Goal: Transaction & Acquisition: Purchase product/service

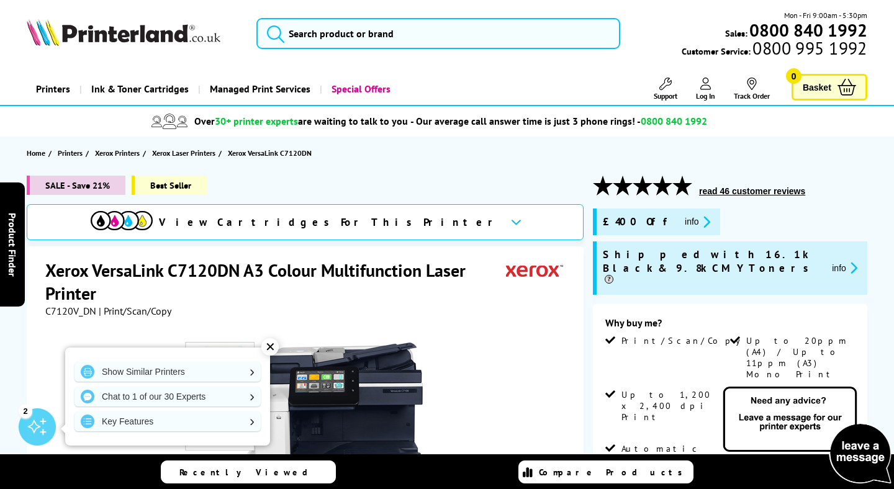
click at [270, 344] on div "✕" at bounding box center [270, 347] width 17 height 17
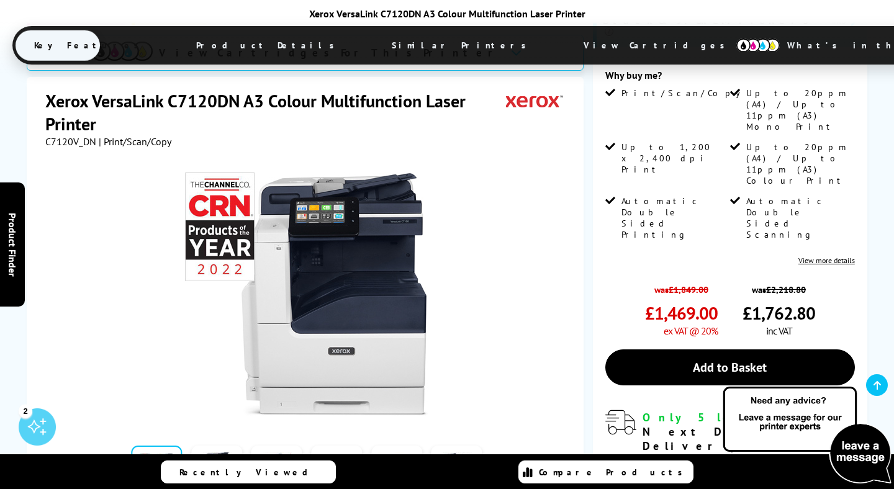
scroll to position [270, 0]
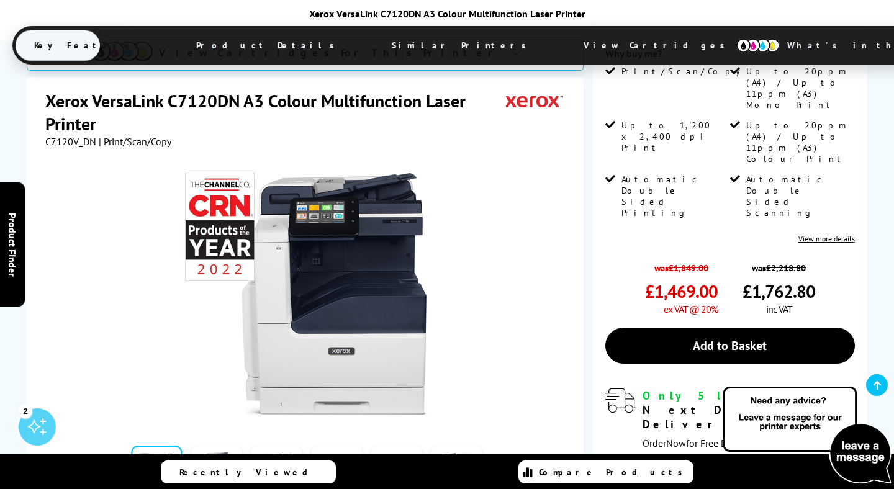
click at [220, 446] on link at bounding box center [216, 472] width 51 height 53
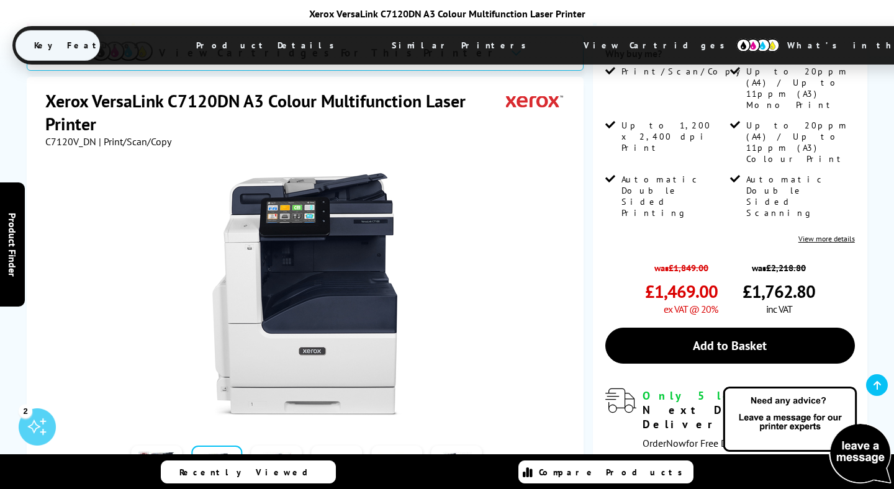
click at [262, 446] on link at bounding box center [277, 472] width 51 height 53
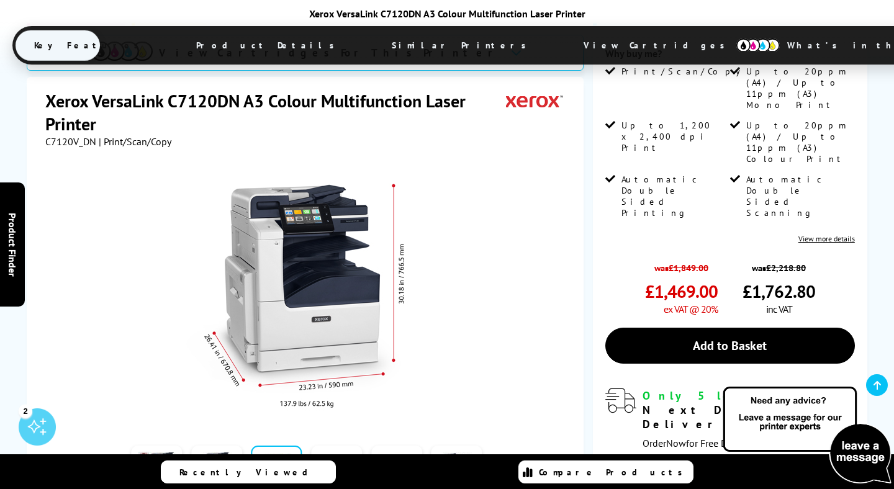
click at [404, 446] on link at bounding box center [396, 472] width 51 height 53
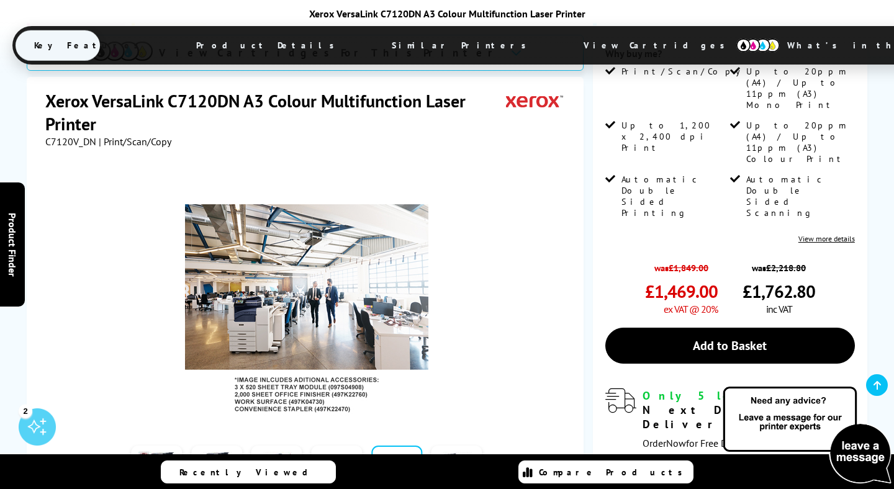
click at [467, 446] on link at bounding box center [457, 472] width 51 height 53
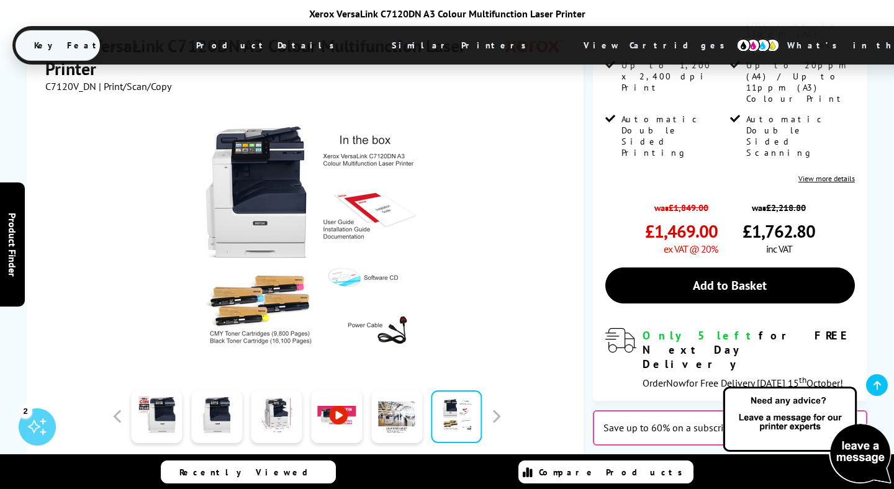
click at [703, 411] on div "Save up to 60% on a subscription plan View" at bounding box center [730, 428] width 275 height 35
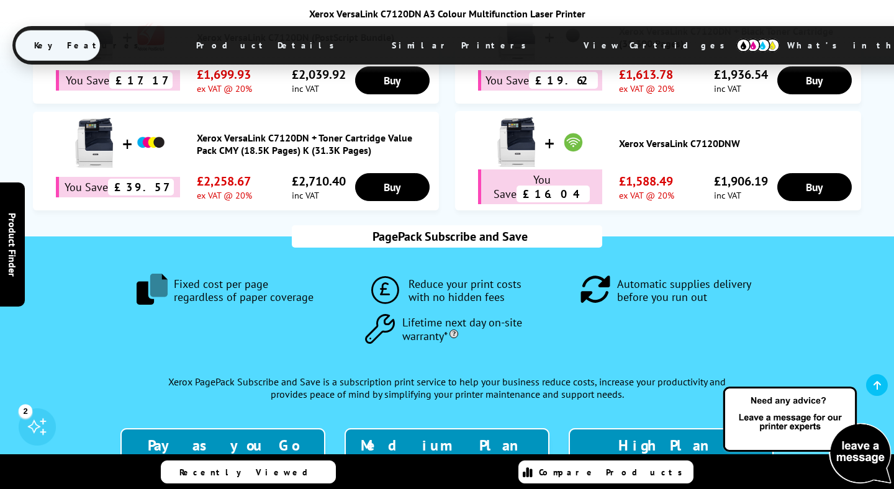
scroll to position [1019, 0]
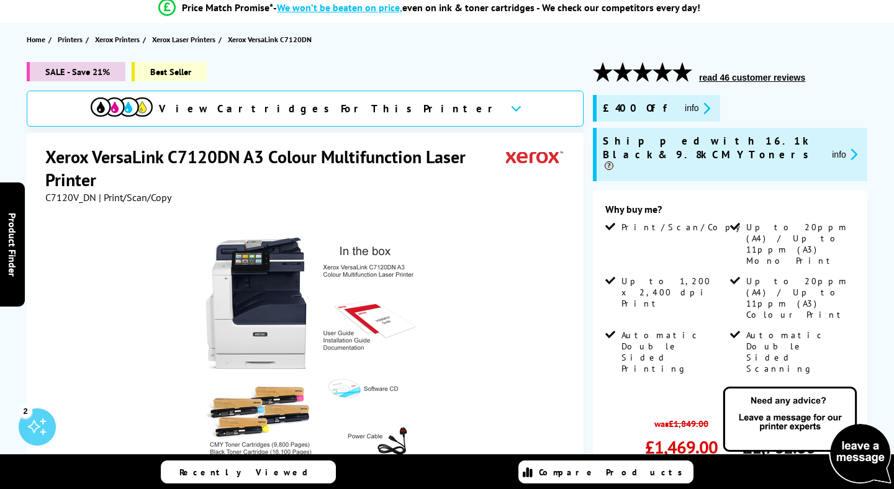
scroll to position [0, 0]
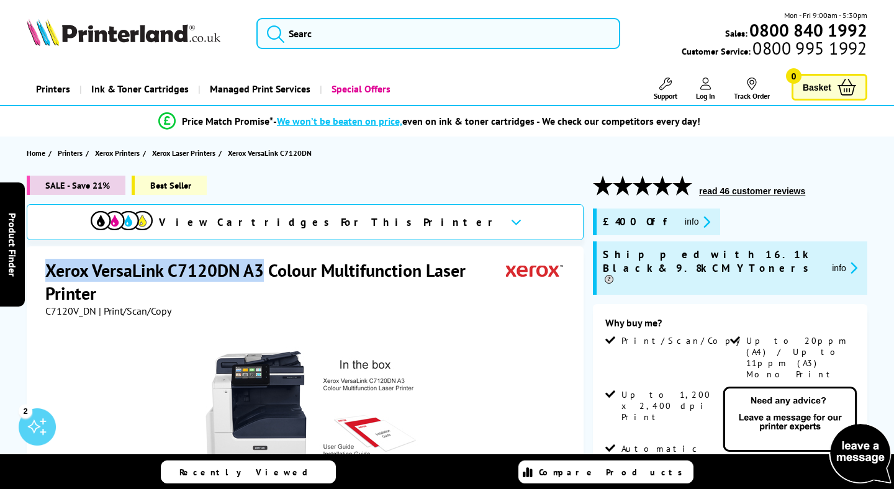
drag, startPoint x: 49, startPoint y: 273, endPoint x: 261, endPoint y: 276, distance: 211.8
click at [261, 276] on h1 "Xerox VersaLink C7120DN A3 Colour Multifunction Laser Printer" at bounding box center [275, 282] width 461 height 46
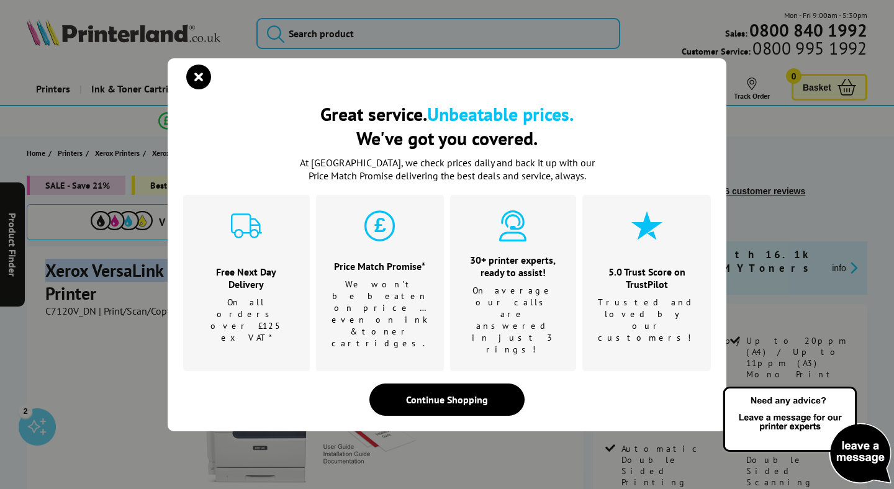
copy h1 "Xerox VersaLink C7120DN A3"
click at [188, 89] on icon "close modal" at bounding box center [198, 77] width 25 height 25
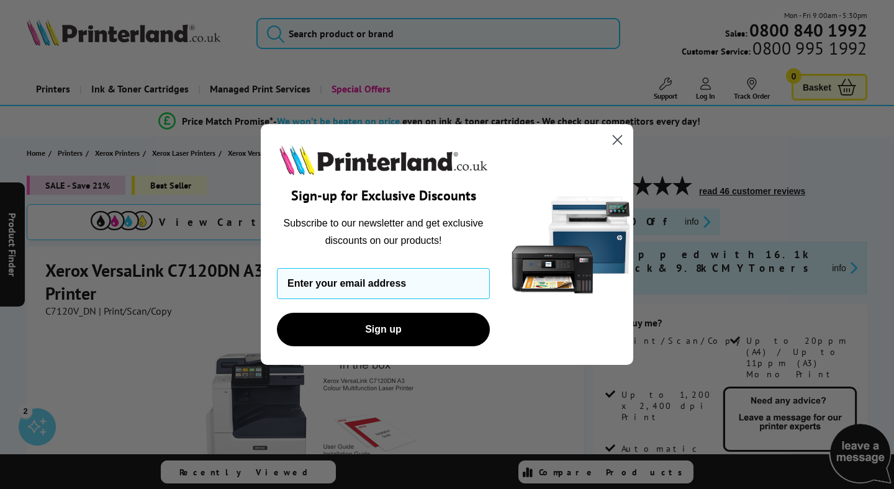
click at [617, 142] on circle "Close dialog" at bounding box center [617, 140] width 20 height 20
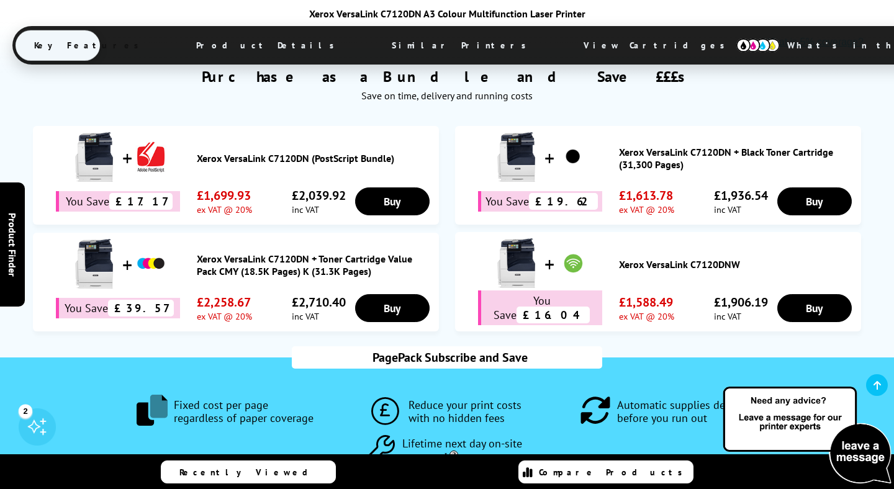
scroll to position [868, 0]
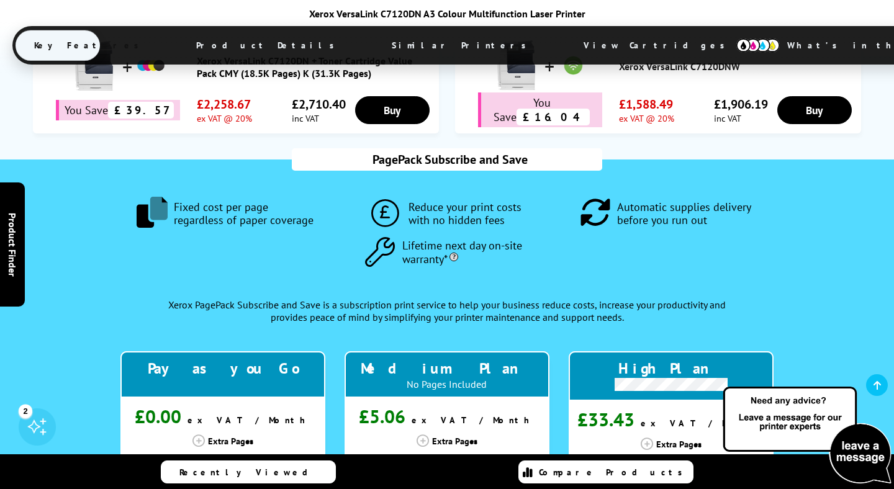
scroll to position [1127, 0]
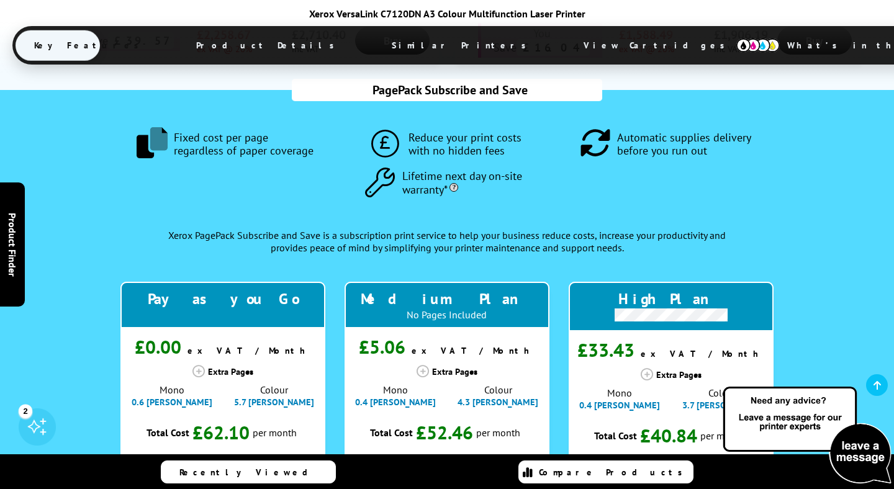
click at [60, 313] on div ".fa-secondary { opacity: .4 } Fixed cost per page regardless of paper coverage …" at bounding box center [447, 464] width 841 height 749
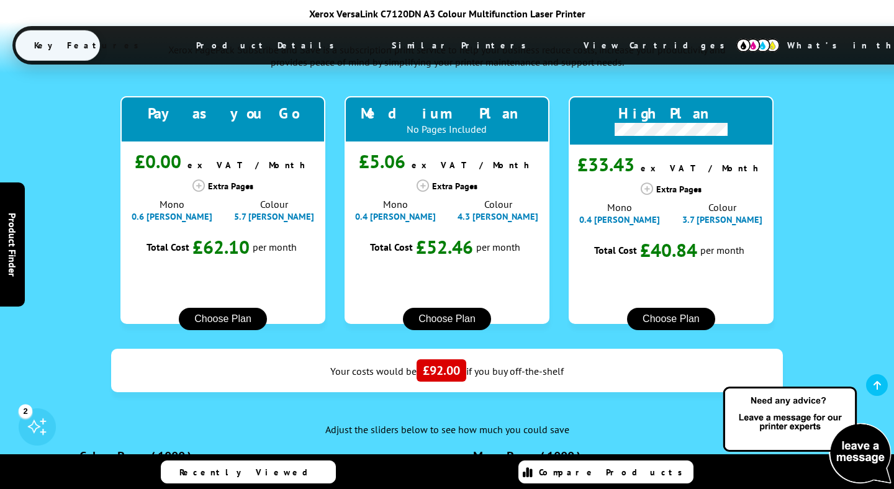
scroll to position [1329, 0]
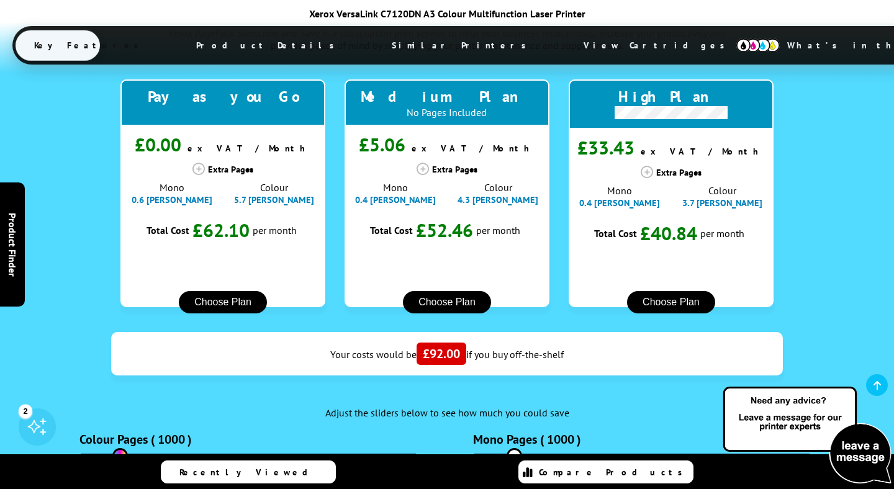
click at [51, 432] on div "Colour Pages ( 1000 ) Mono Pages ( 1000 )" at bounding box center [447, 446] width 841 height 29
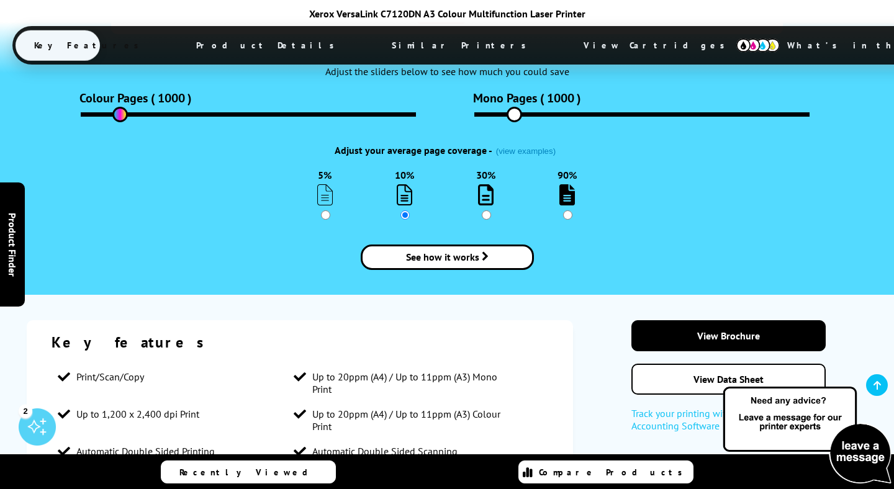
scroll to position [1674, 0]
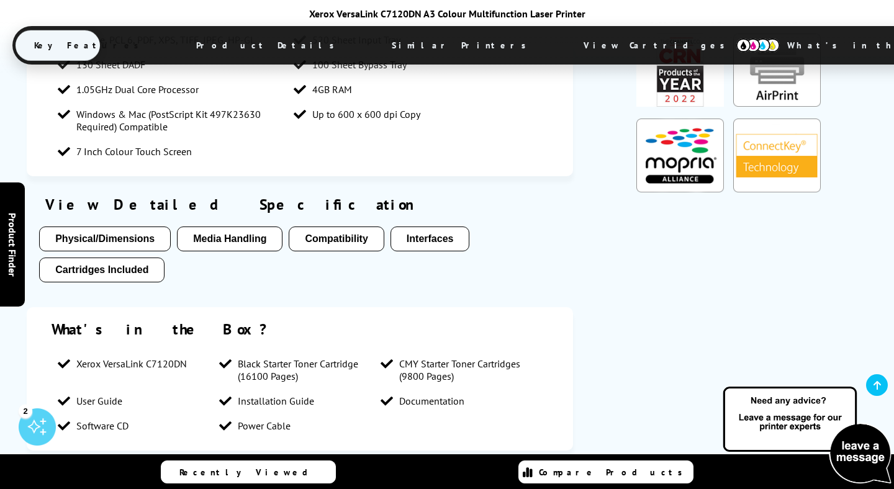
click at [80, 258] on button "Cartridges Included" at bounding box center [101, 270] width 125 height 25
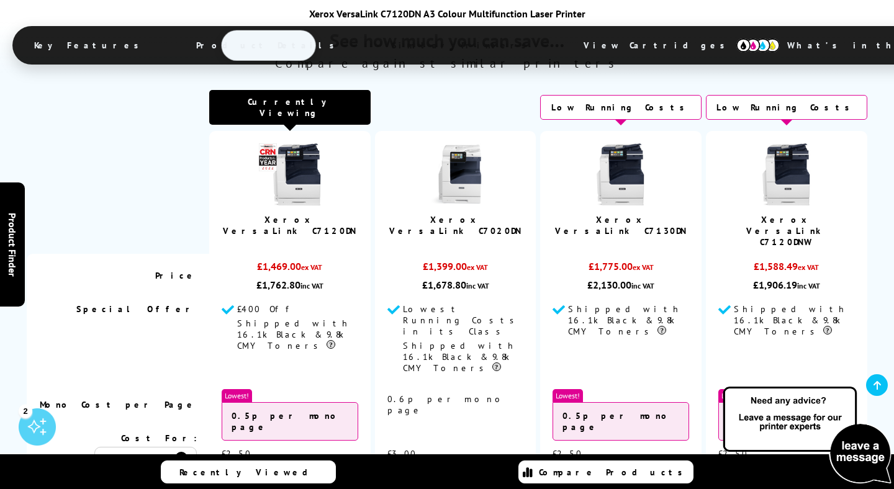
scroll to position [4536, 0]
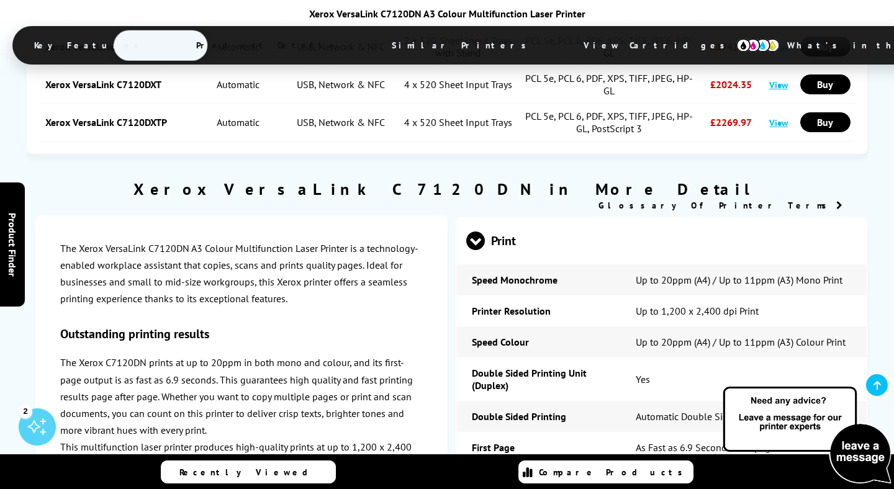
click at [565, 43] on span "View Cartridges" at bounding box center [660, 45] width 190 height 32
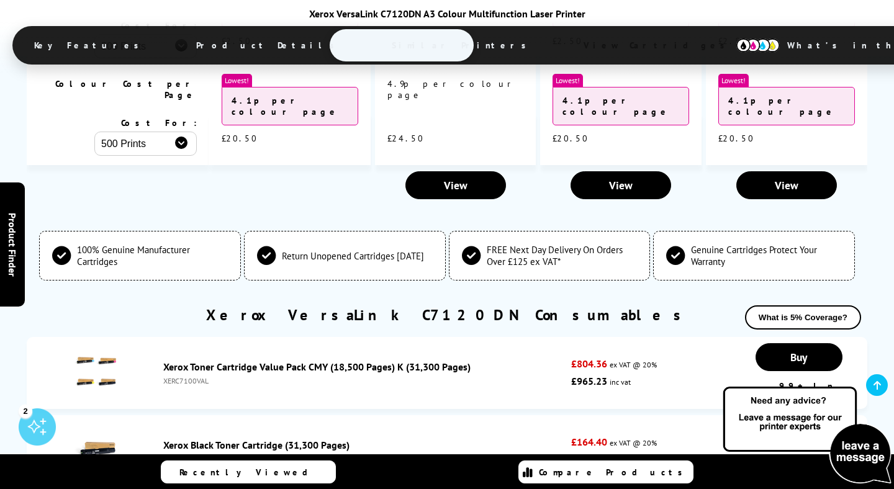
scroll to position [4921, 0]
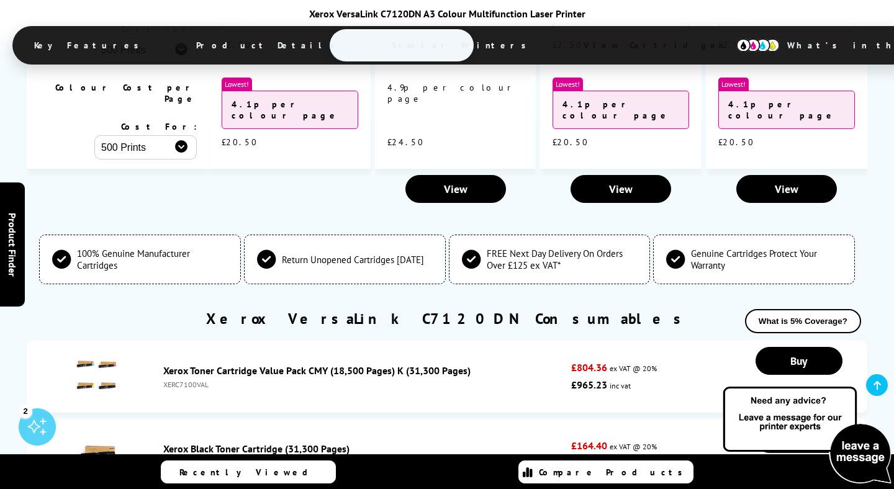
click at [259, 365] on link "Xerox Toner Cartridge Value Pack CMY (18,500 Pages) K (31,300 Pages)" at bounding box center [316, 371] width 307 height 12
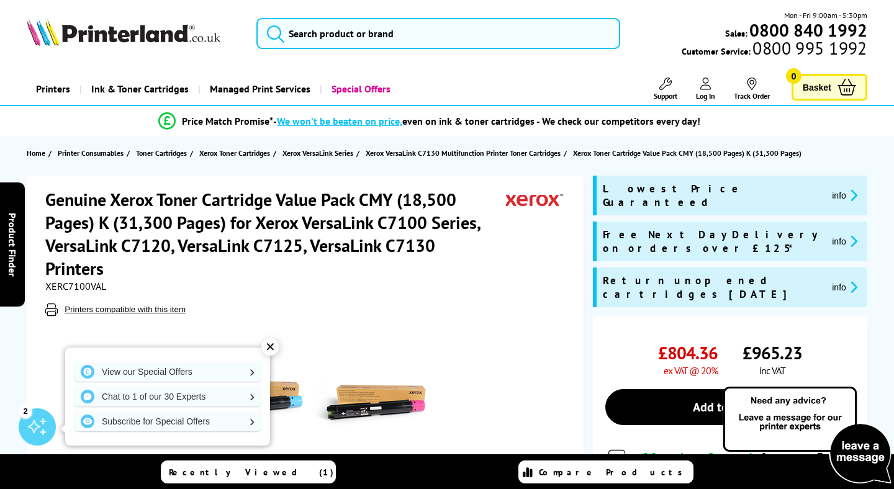
click at [270, 345] on div "✕" at bounding box center [270, 347] width 17 height 17
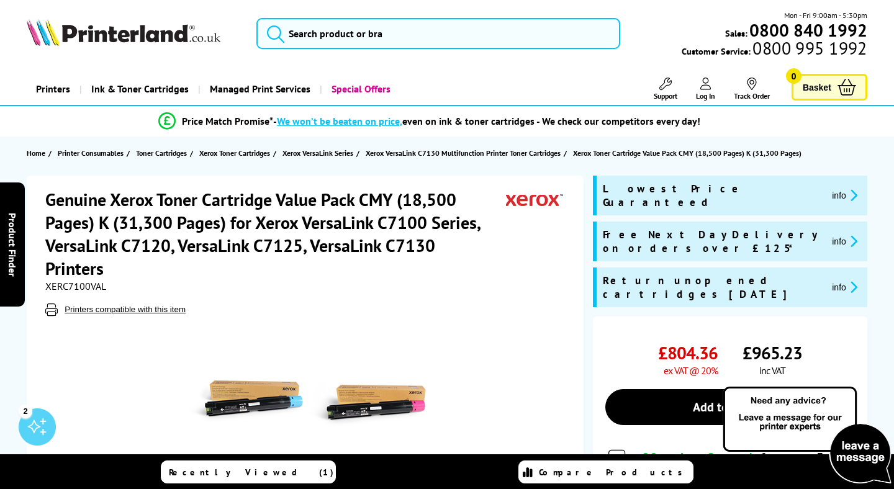
click at [7, 152] on section "Home Printer Consumables Toner Cartridges Xerox Toner Cartridges Xerox VersaLin…" at bounding box center [447, 153] width 894 height 33
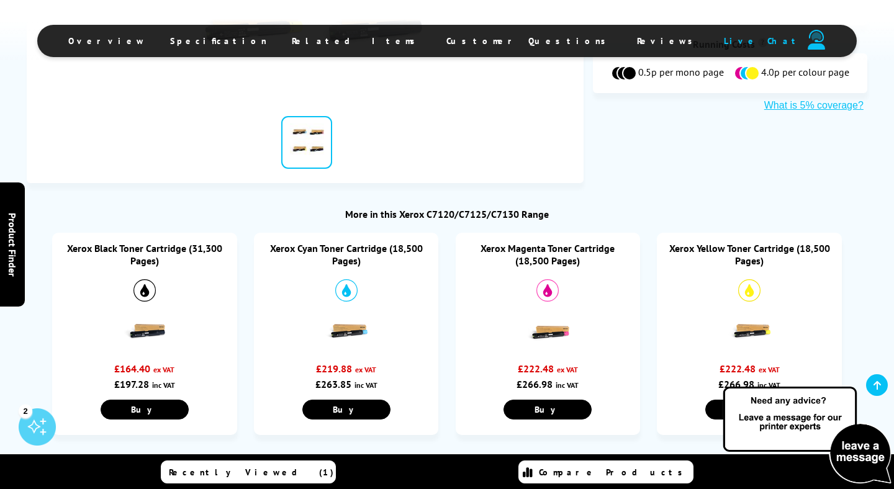
scroll to position [501, 0]
